Goal: Task Accomplishment & Management: Use online tool/utility

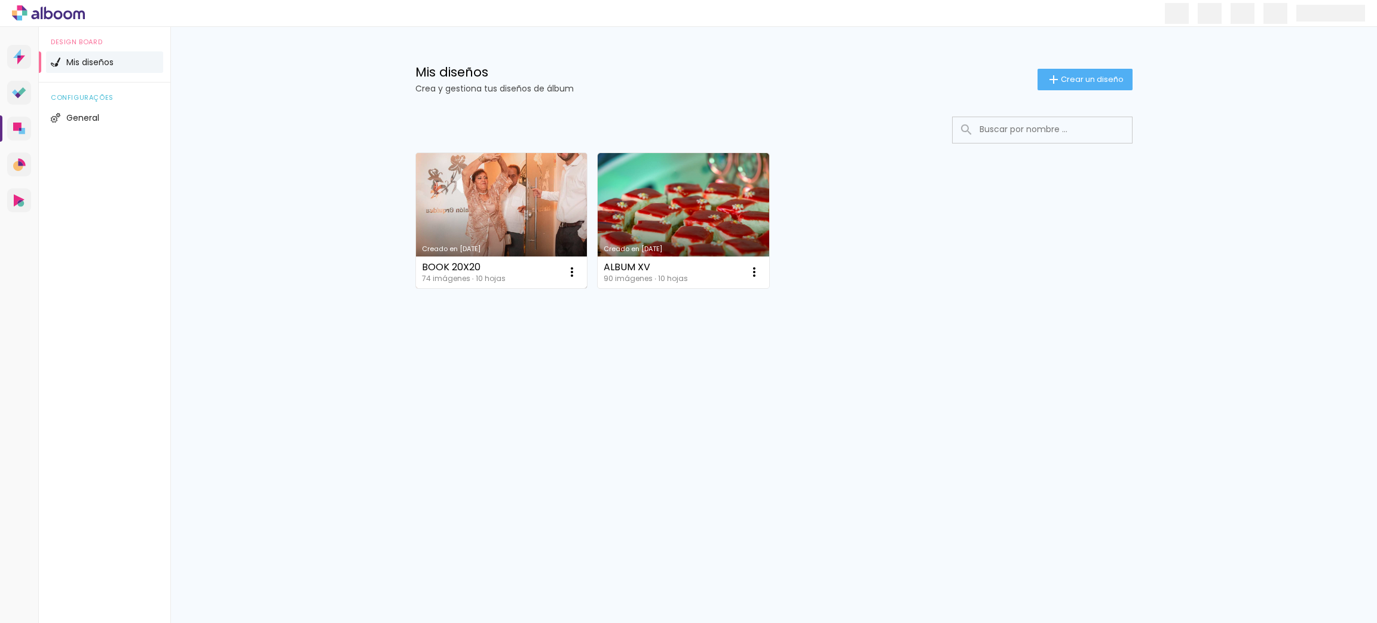
click at [506, 192] on link "Creado en [DATE]" at bounding box center [502, 220] width 172 height 135
click at [454, 265] on div "BOOK 20X20" at bounding box center [464, 267] width 84 height 10
click at [521, 267] on div "BOOK 20X20 74 imágenes ∙ 10 hojas Abrir Hacer una copia Excluir" at bounding box center [502, 272] width 172 height 32
click at [449, 261] on div "BOOK 20X20 74 imágenes ∙ 10 hojas Abrir Hacer una copia Excluir" at bounding box center [502, 272] width 172 height 32
click at [466, 239] on link "Creado en [DATE]" at bounding box center [502, 220] width 172 height 135
